Goal: Complete application form: Complete application form

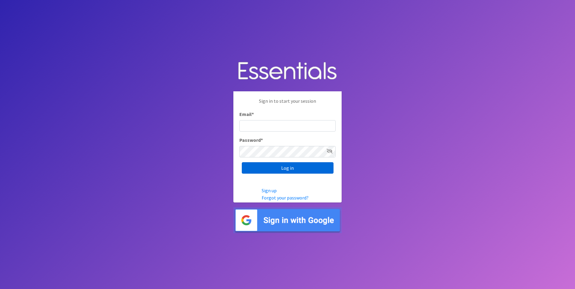
type input "[EMAIL_ADDRESS][DOMAIN_NAME]"
click at [264, 169] on input "Log in" at bounding box center [288, 167] width 92 height 11
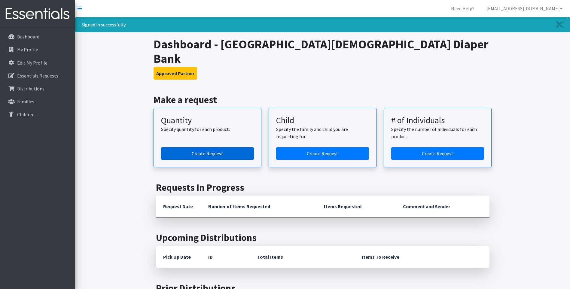
click at [207, 147] on link "Create Request" at bounding box center [207, 153] width 93 height 13
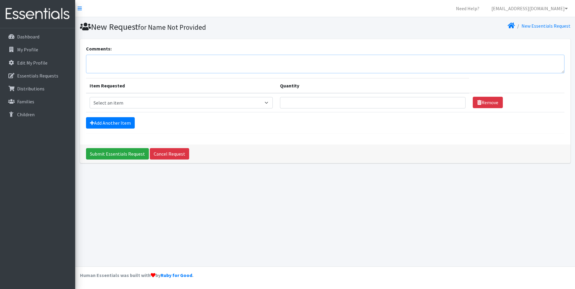
click at [121, 63] on textarea "Comments:" at bounding box center [325, 64] width 478 height 19
type textarea "Pick up [DATE]"
click at [116, 103] on select "Select an item Child (Newborn) Child (Size 1) Child (Size 2) Child (Size 3) Chi…" at bounding box center [181, 102] width 183 height 11
select select "3061"
click at [90, 97] on select "Select an item Child (Newborn) Child (Size 1) Child (Size 2) Child (Size 3) Chi…" at bounding box center [181, 102] width 183 height 11
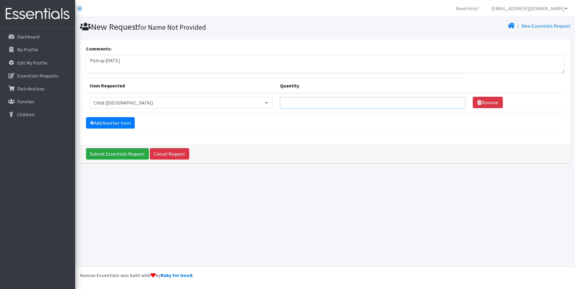
click at [280, 106] on input "Quantity" at bounding box center [372, 102] width 185 height 11
type input "250"
click at [112, 121] on link "Add Another Item" at bounding box center [110, 122] width 49 height 11
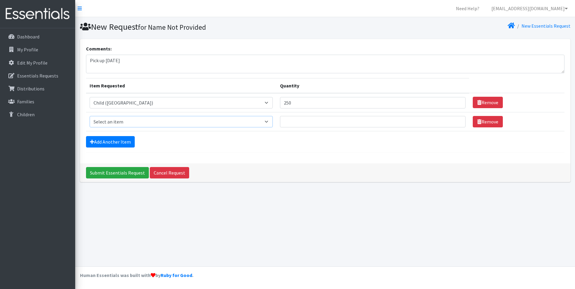
click at [114, 124] on select "Select an item Child (Newborn) Child (Size 1) Child (Size 2) Child (Size 3) Chi…" at bounding box center [181, 121] width 183 height 11
select select "3063"
click at [90, 116] on select "Select an item Child (Newborn) Child (Size 1) Child (Size 2) Child (Size 3) Chi…" at bounding box center [181, 121] width 183 height 11
click at [280, 124] on input "Quantity" at bounding box center [372, 121] width 185 height 11
type input "600"
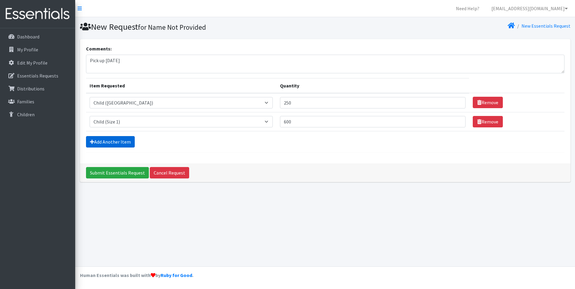
click at [121, 141] on link "Add Another Item" at bounding box center [110, 141] width 49 height 11
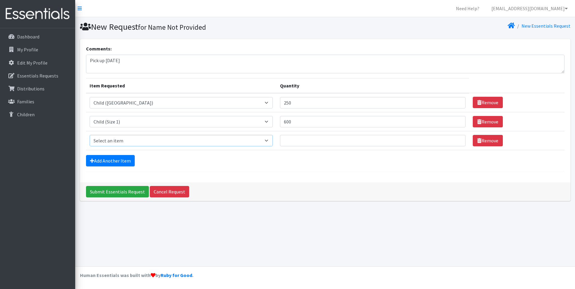
click at [121, 141] on select "Select an item Child (Newborn) Child (Size 1) Child (Size 2) Child (Size 3) Chi…" at bounding box center [181, 140] width 183 height 11
select select "3065"
click at [90, 135] on select "Select an item Child (Newborn) Child (Size 1) Child (Size 2) Child (Size 3) Chi…" at bounding box center [181, 140] width 183 height 11
click at [280, 142] on input "Quantity" at bounding box center [372, 140] width 185 height 11
type input "200"
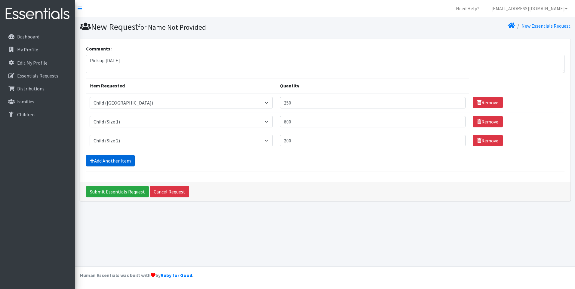
click at [101, 163] on link "Add Another Item" at bounding box center [110, 160] width 49 height 11
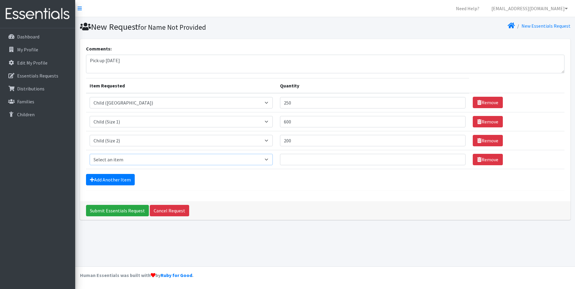
click at [102, 161] on select "Select an item Child (Newborn) Child (Size 1) Child (Size 2) Child (Size 3) Chi…" at bounding box center [181, 159] width 183 height 11
select select "3067"
click at [90, 154] on select "Select an item Child (Newborn) Child (Size 1) Child (Size 2) Child (Size 3) Chi…" at bounding box center [181, 159] width 183 height 11
click at [280, 159] on input "Quantity" at bounding box center [372, 159] width 185 height 11
type input "650"
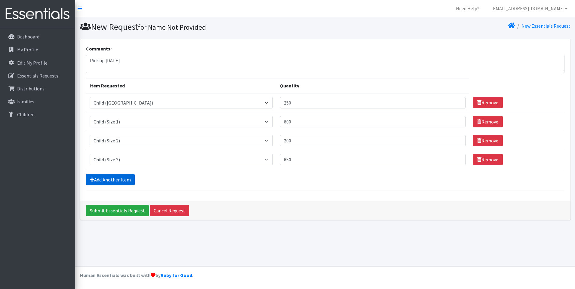
click at [118, 180] on link "Add Another Item" at bounding box center [110, 179] width 49 height 11
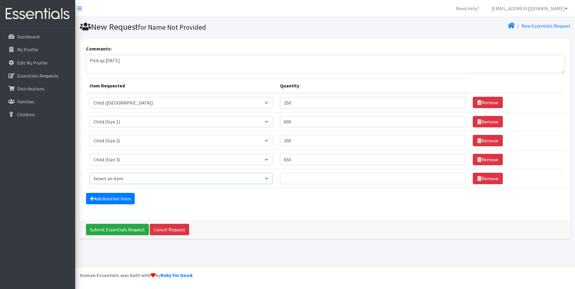
click at [114, 175] on select "Select an item Child (Newborn) Child (Size 1) Child (Size 2) Child (Size 3) Chi…" at bounding box center [181, 178] width 183 height 11
select select "3070"
click at [90, 173] on select "Select an item Child (Newborn) Child (Size 1) Child (Size 2) Child (Size 3) Chi…" at bounding box center [181, 178] width 183 height 11
click at [280, 179] on input "Quantity" at bounding box center [372, 178] width 185 height 11
type input "900"
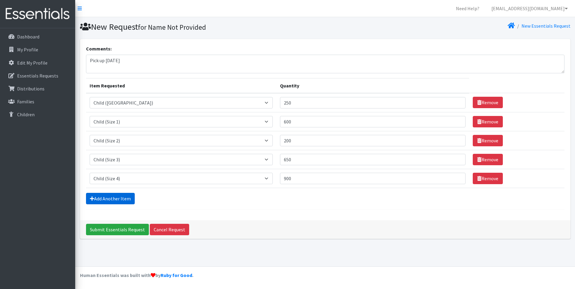
click at [100, 200] on link "Add Another Item" at bounding box center [110, 198] width 49 height 11
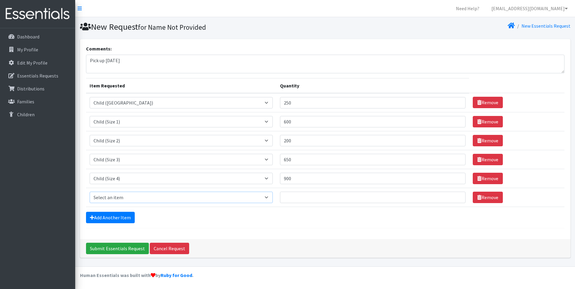
click at [121, 196] on select "Select an item Child (Newborn) Child (Size 1) Child (Size 2) Child (Size 3) Chi…" at bounding box center [181, 197] width 183 height 11
select select "3056"
click at [90, 192] on select "Select an item Child (Newborn) Child (Size 1) Child (Size 2) Child (Size 3) Chi…" at bounding box center [181, 197] width 183 height 11
click at [280, 198] on input "Quantity" at bounding box center [372, 197] width 185 height 11
type input "1400"
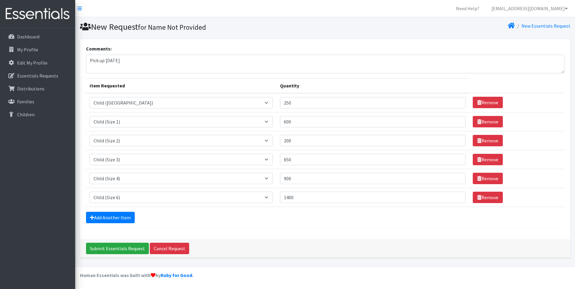
click at [251, 211] on form "Comments: Pick up [DATE] Item Requested Quantity Item Requested Select an item …" at bounding box center [325, 136] width 478 height 183
click at [107, 249] on input "Submit Essentials Request" at bounding box center [117, 248] width 63 height 11
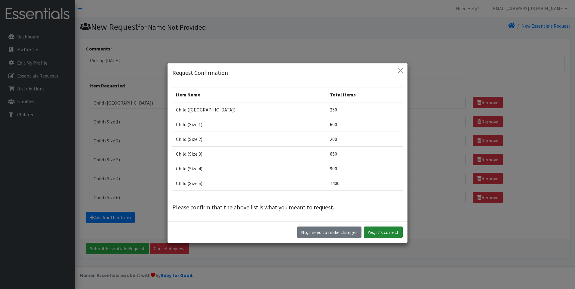
click at [385, 233] on button "Yes, it's correct" at bounding box center [383, 232] width 39 height 11
